Goal: Information Seeking & Learning: Find specific fact

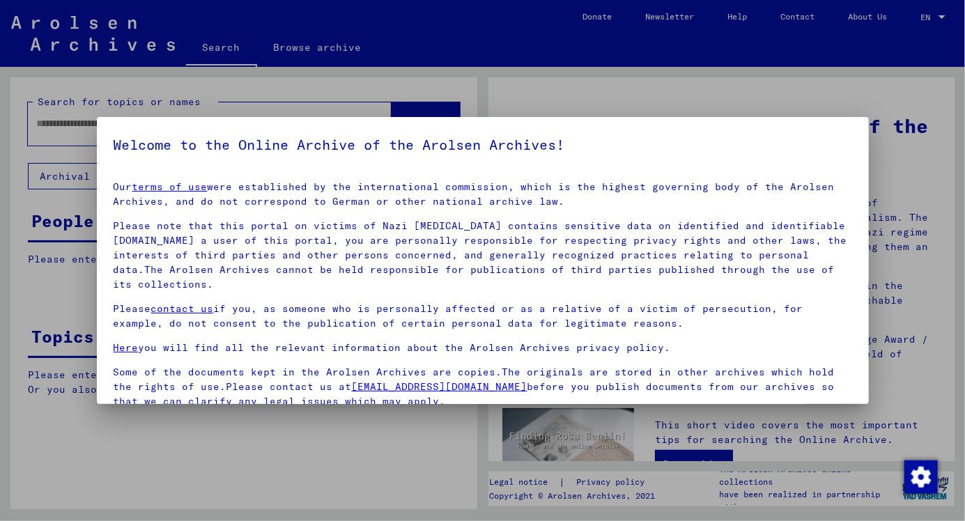
scroll to position [115, 0]
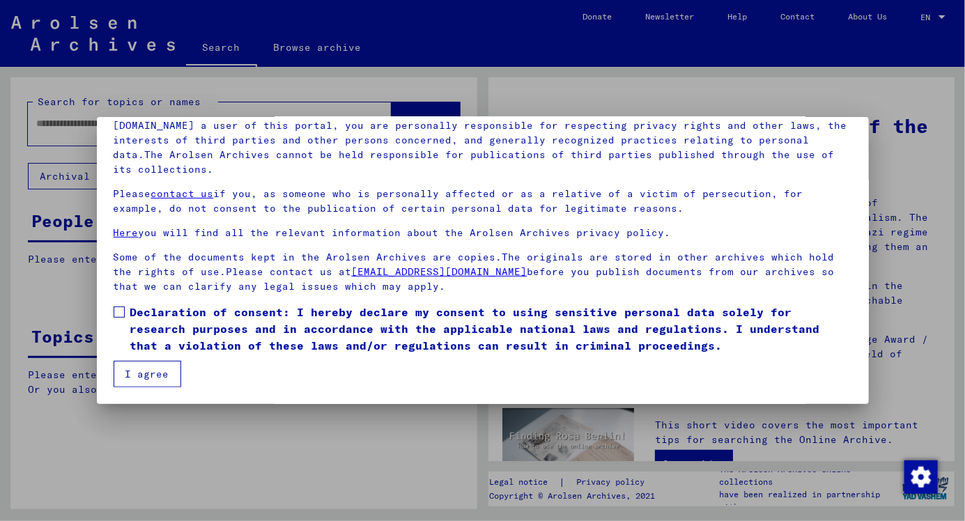
click at [141, 375] on button "I agree" at bounding box center [148, 374] width 68 height 26
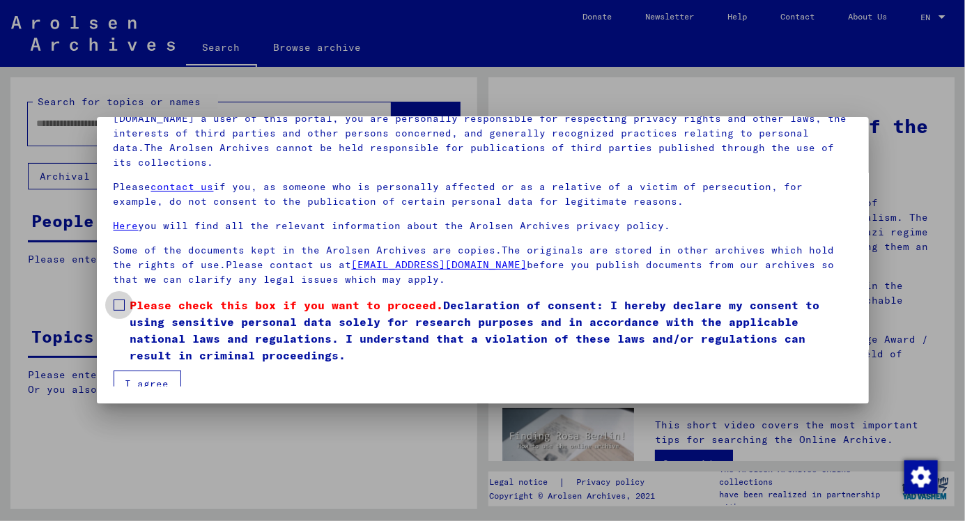
click at [115, 309] on label "Please check this box if you want to proceed. Declaration of consent: I hereby …" at bounding box center [483, 330] width 738 height 67
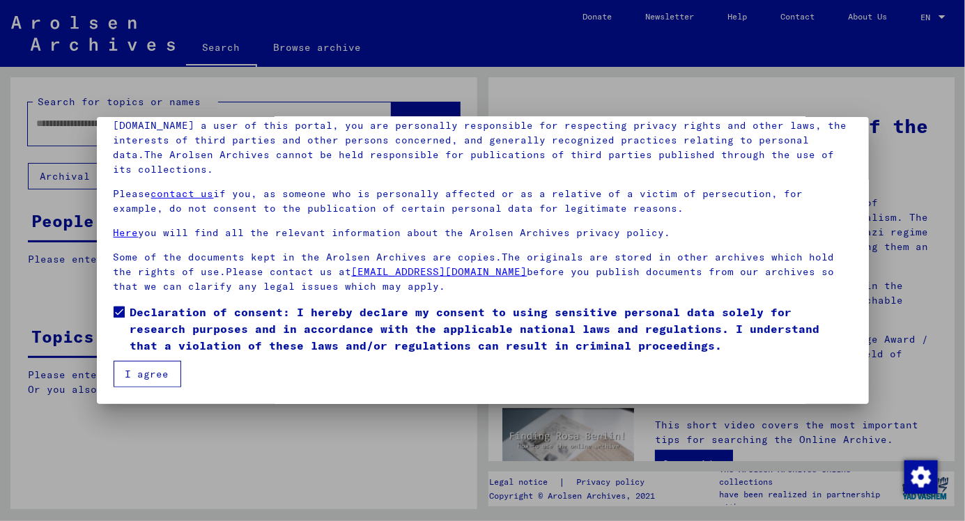
click at [116, 371] on button "I agree" at bounding box center [148, 374] width 68 height 26
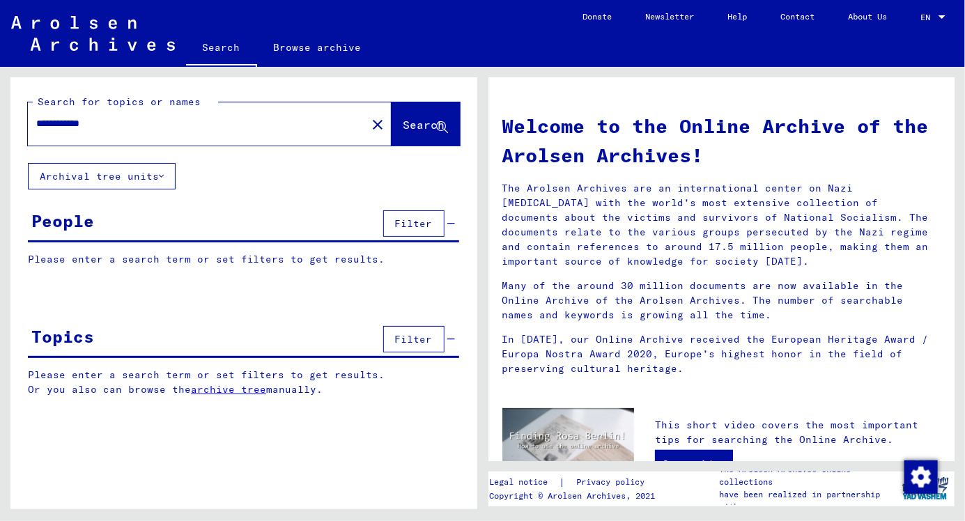
type input "**********"
click at [407, 134] on button "Search" at bounding box center [425, 123] width 68 height 43
click at [440, 113] on button "Search" at bounding box center [425, 123] width 68 height 43
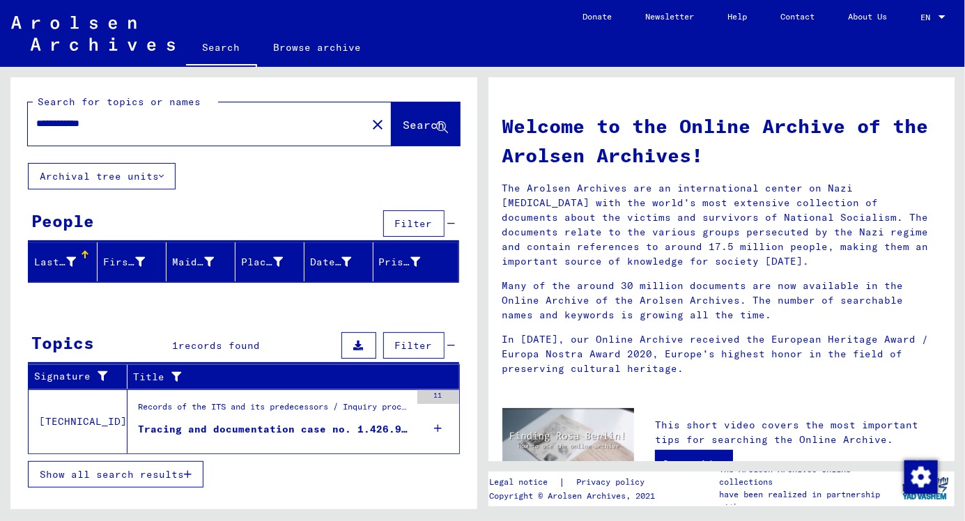
click at [87, 257] on div at bounding box center [85, 255] width 8 height 8
click at [134, 256] on div "First Name" at bounding box center [124, 262] width 42 height 15
click at [383, 426] on div "Tracing and documentation case no. 1.426.920 for [PERSON_NAME] born [DEMOGRAPHI…" at bounding box center [274, 429] width 272 height 15
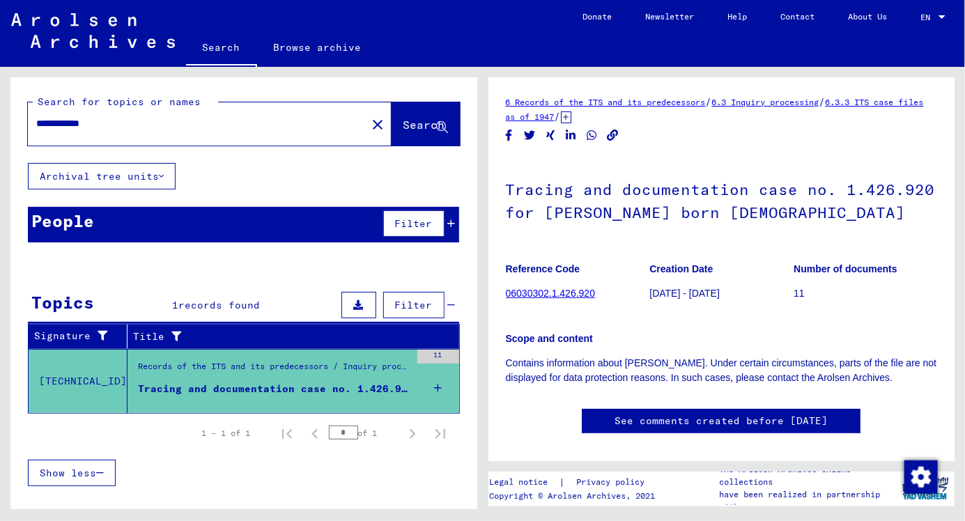
click at [790, 219] on h1 "Tracing and documentation case no. 1.426.920 for [PERSON_NAME] born [DEMOGRAPHI…" at bounding box center [722, 199] width 432 height 84
click at [792, 220] on h1 "Tracing and documentation case no. 1.426.920 for [PERSON_NAME] born [DEMOGRAPHI…" at bounding box center [722, 199] width 432 height 84
click at [791, 223] on h1 "Tracing and documentation case no. 1.426.920 for [PERSON_NAME] born [DEMOGRAPHI…" at bounding box center [722, 199] width 432 height 84
click at [791, 228] on h1 "Tracing and documentation case no. 1.426.920 for [PERSON_NAME] born [DEMOGRAPHI…" at bounding box center [722, 199] width 432 height 84
